Goal: Task Accomplishment & Management: Complete application form

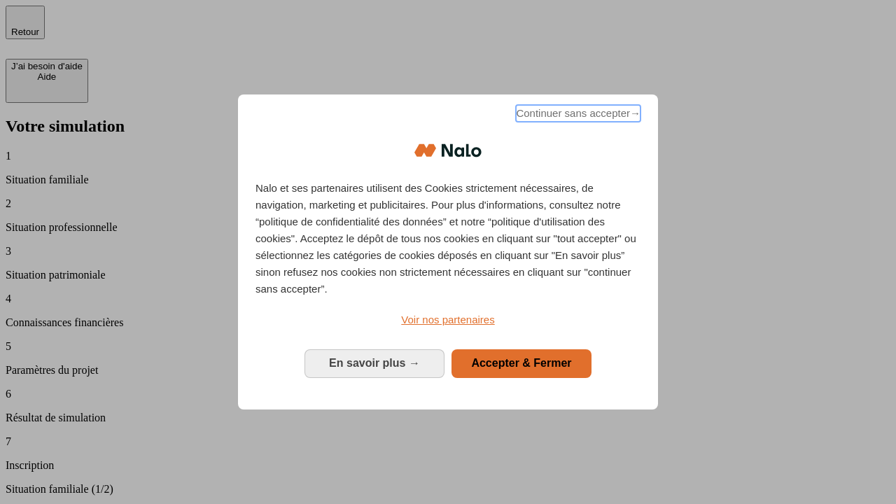
click at [577, 116] on span "Continuer sans accepter →" at bounding box center [578, 113] width 125 height 17
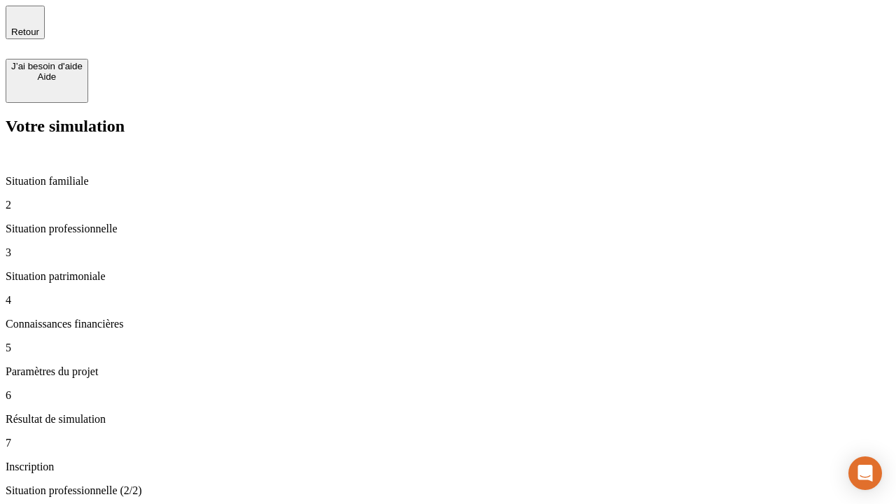
type input "30 000"
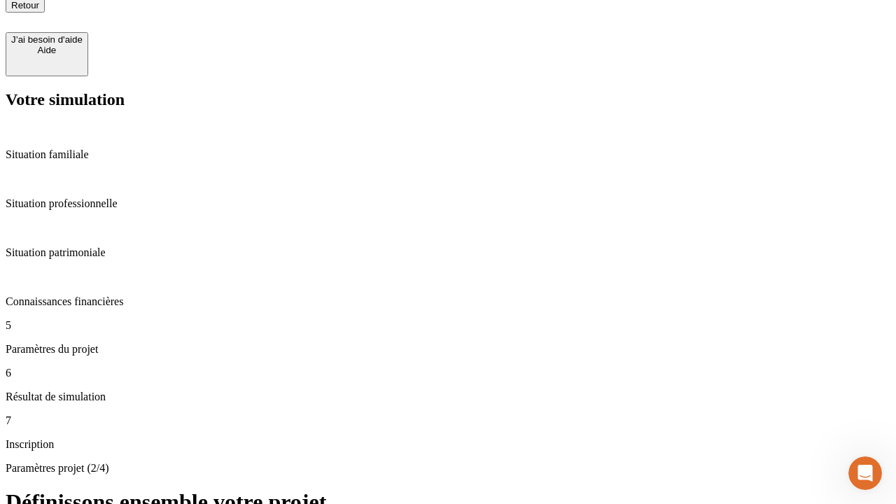
scroll to position [14, 0]
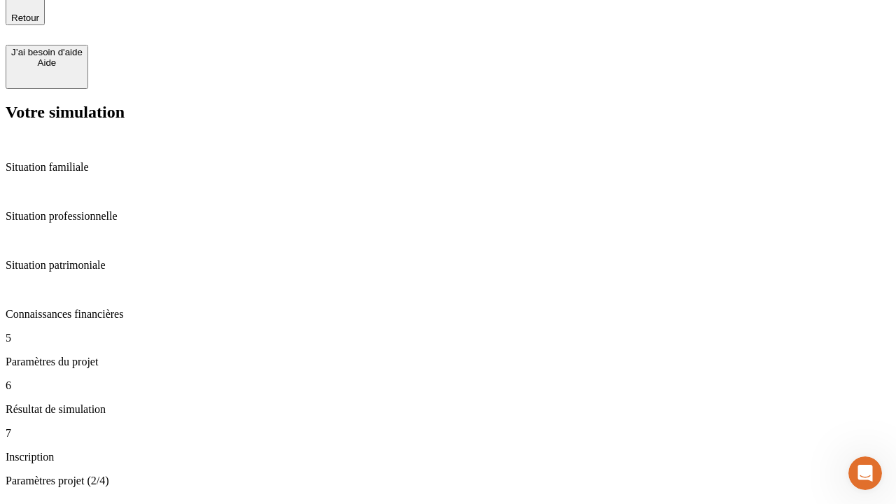
type input "25"
type input "64"
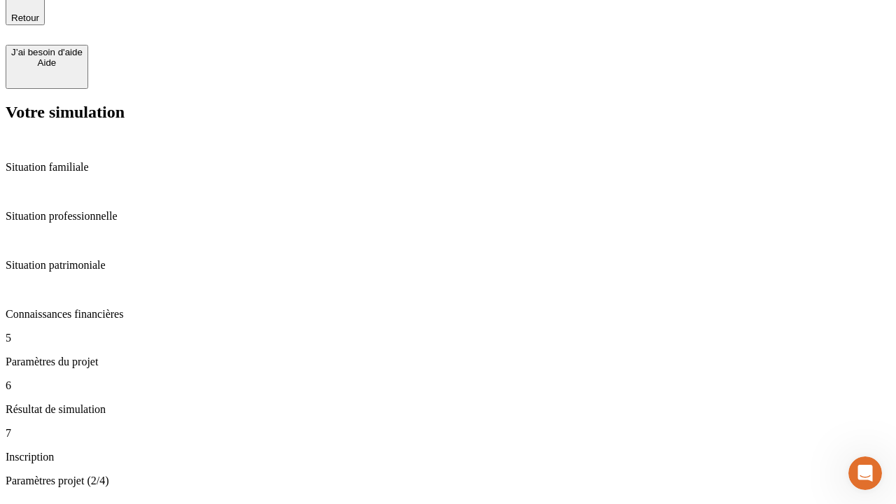
type input "1 000"
type input "640"
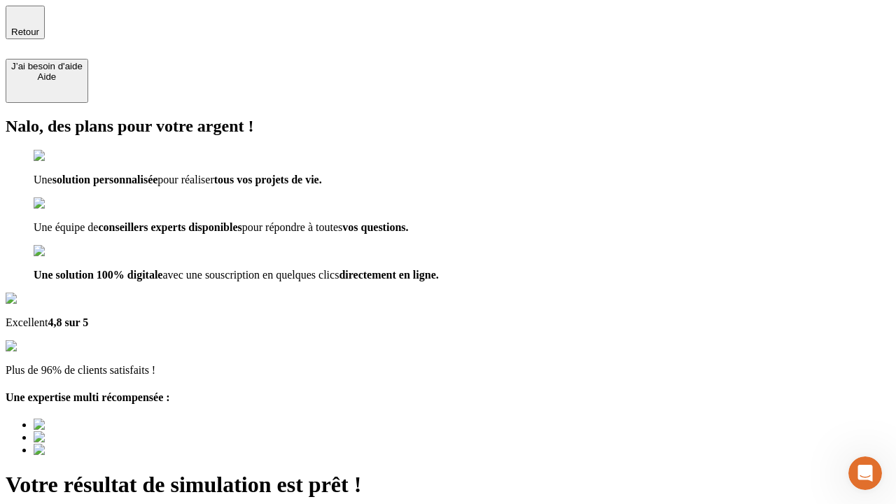
type input "[EMAIL_ADDRESS][PERSON_NAME][DOMAIN_NAME]"
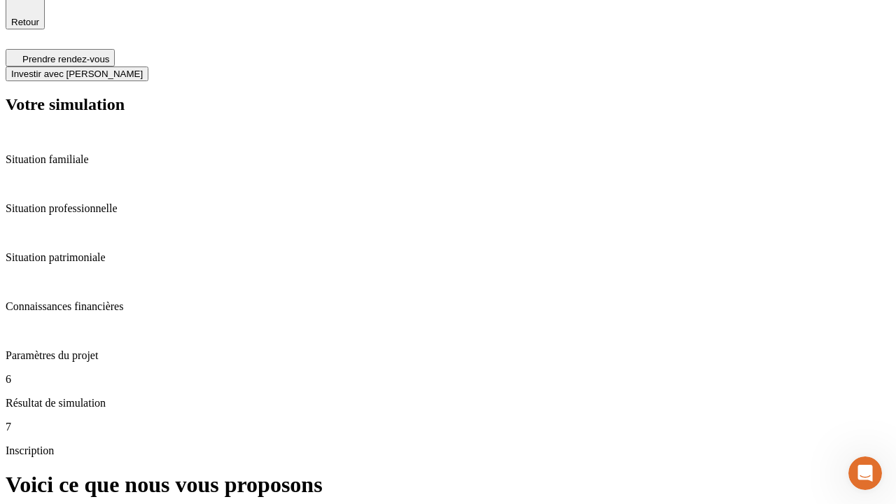
click at [143, 69] on span "Investir avec [PERSON_NAME]" at bounding box center [77, 74] width 132 height 11
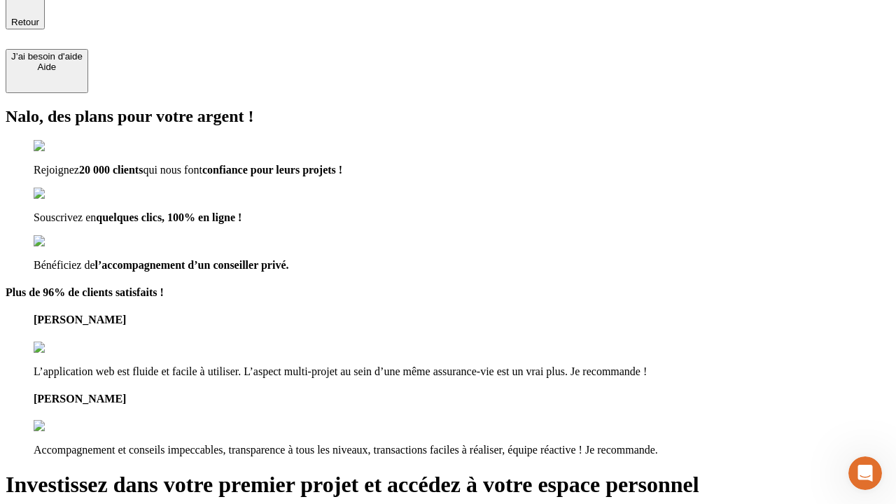
scroll to position [8, 0]
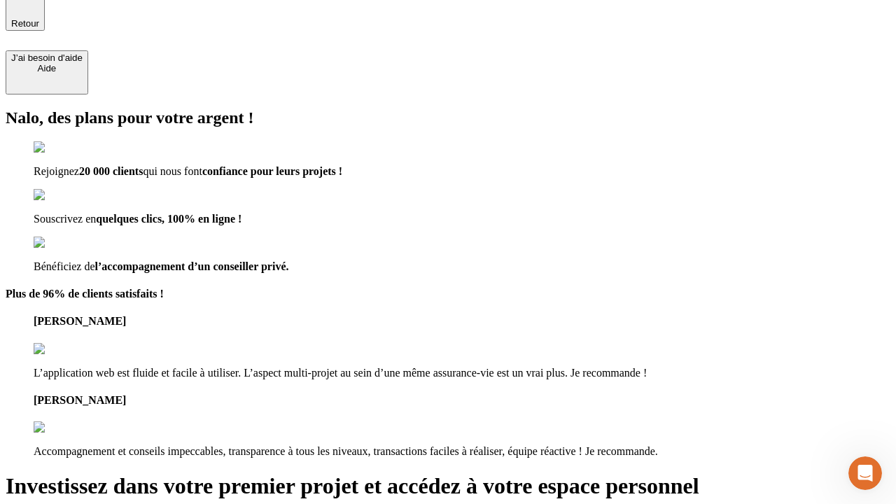
type input "[PERSON_NAME][EMAIL_ADDRESS][DOMAIN_NAME]"
